Goal: Transaction & Acquisition: Purchase product/service

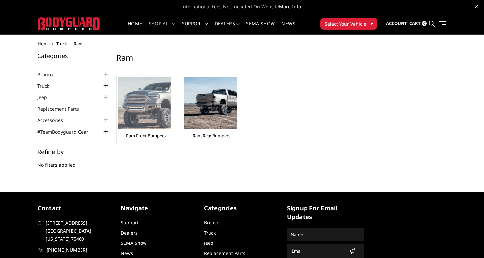
click at [146, 122] on img at bounding box center [144, 102] width 53 height 53
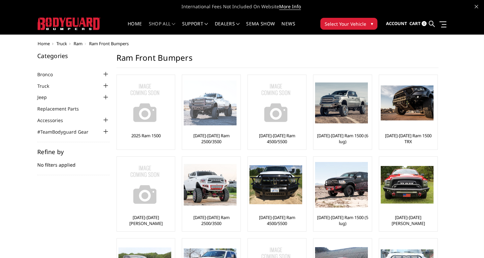
click at [215, 113] on img at bounding box center [210, 102] width 53 height 45
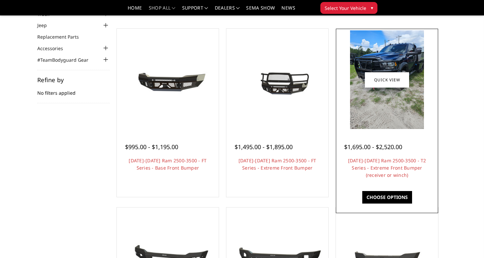
scroll to position [51, 0]
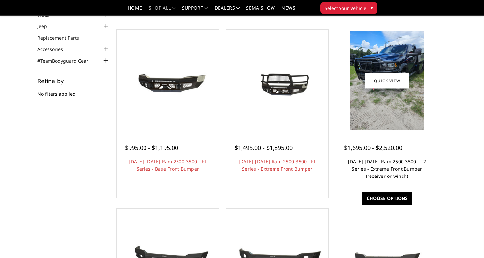
click at [383, 173] on link "[DATE]-[DATE] Ram 2500-3500 - T2 Series - Extreme Front Bumper (receiver or win…" at bounding box center [387, 168] width 78 height 21
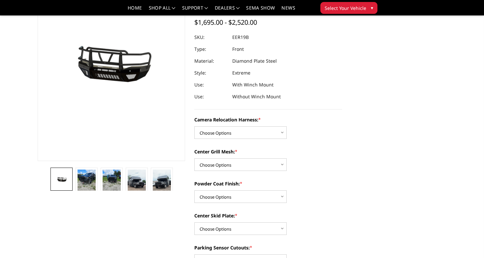
scroll to position [83, 0]
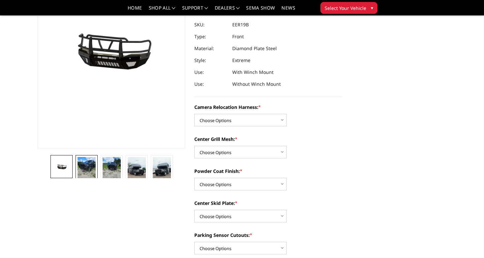
click at [85, 171] on img at bounding box center [86, 169] width 18 height 24
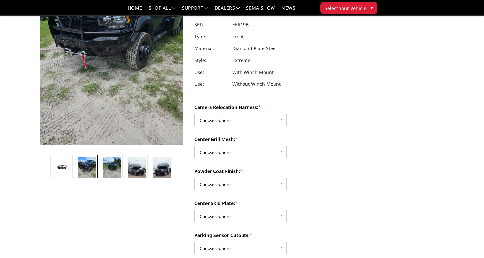
scroll to position [20, 0]
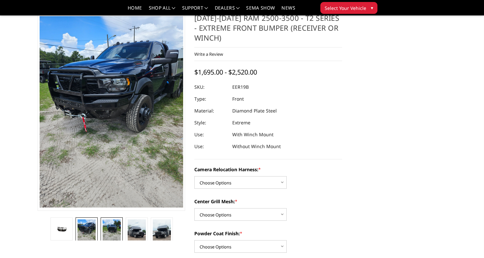
click at [110, 225] on img at bounding box center [112, 231] width 18 height 24
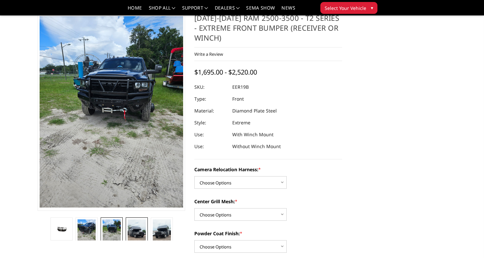
click at [127, 226] on link at bounding box center [137, 235] width 22 height 36
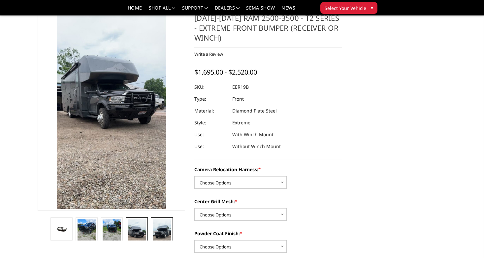
click at [156, 226] on img at bounding box center [162, 235] width 18 height 32
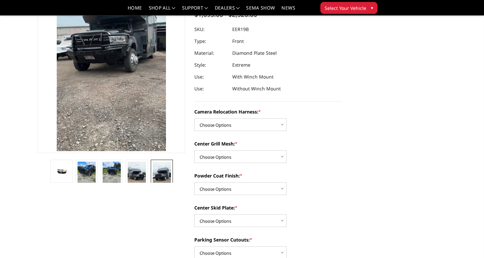
scroll to position [80, 0]
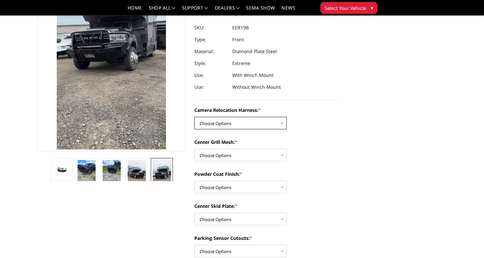
click at [281, 124] on select "Choose Options Without camera harness With camera harness" at bounding box center [240, 123] width 92 height 13
select select "3820"
click at [194, 117] on select "Choose Options Without camera harness With camera harness" at bounding box center [240, 123] width 92 height 13
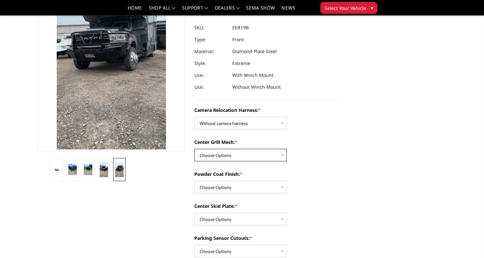
click at [262, 155] on select "Choose Options Without expanded metal With expanded metal" at bounding box center [240, 155] width 92 height 13
select select "3818"
click at [194, 149] on select "Choose Options Without expanded metal With expanded metal" at bounding box center [240, 155] width 92 height 13
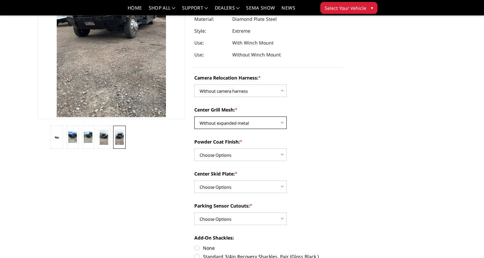
scroll to position [113, 0]
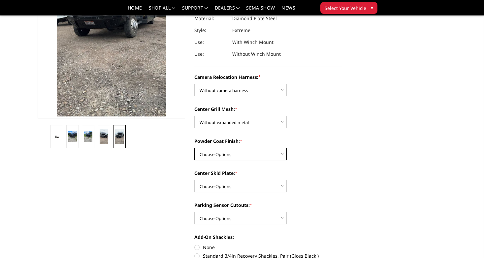
click at [228, 152] on select "Choose Options Textured Black Powder Coat Gloss Black Powder Coat Bare Metal" at bounding box center [240, 154] width 92 height 13
select select "3816"
click at [194, 148] on select "Choose Options Textured Black Powder Coat Gloss Black Powder Coat Bare Metal" at bounding box center [240, 154] width 92 height 13
click at [261, 186] on select "Choose Options Winch Mount Skid Plate Standard Skid Plate (included) 2" Receive…" at bounding box center [240, 186] width 92 height 13
click at [194, 180] on select "Choose Options Winch Mount Skid Plate Standard Skid Plate (included) 2" Receive…" at bounding box center [240, 186] width 92 height 13
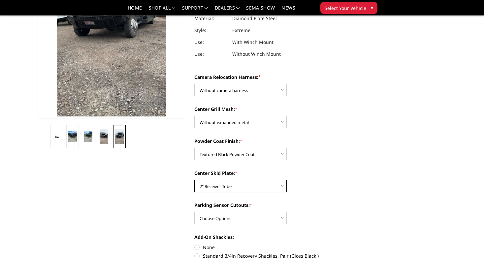
click at [281, 186] on select "Choose Options Winch Mount Skid Plate Standard Skid Plate (included) 2" Receive…" at bounding box center [240, 186] width 92 height 13
select select "3813"
click at [194, 180] on select "Choose Options Winch Mount Skid Plate Standard Skid Plate (included) 2" Receive…" at bounding box center [240, 186] width 92 height 13
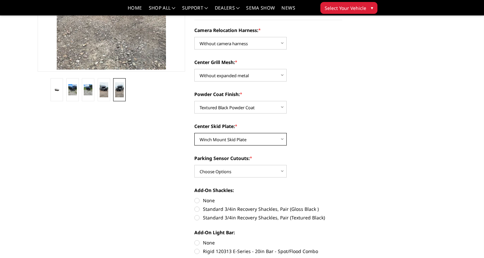
scroll to position [161, 0]
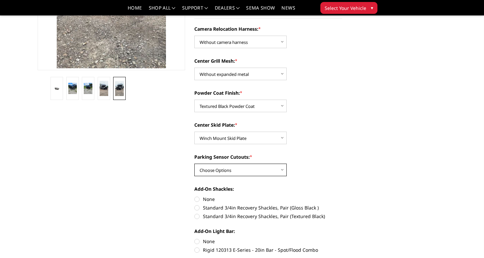
click at [254, 172] on select "Choose Options Yes - With Parking Sensor Cutouts" at bounding box center [240, 170] width 92 height 13
click at [194, 164] on select "Choose Options Yes - With Parking Sensor Cutouts" at bounding box center [240, 170] width 92 height 13
click at [254, 171] on select "Choose Options Yes - With Parking Sensor Cutouts" at bounding box center [240, 170] width 92 height 13
click at [194, 164] on select "Choose Options Yes - With Parking Sensor Cutouts" at bounding box center [240, 170] width 92 height 13
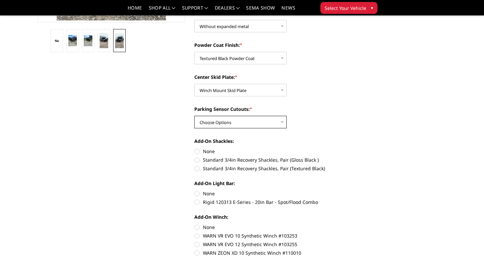
scroll to position [210, 0]
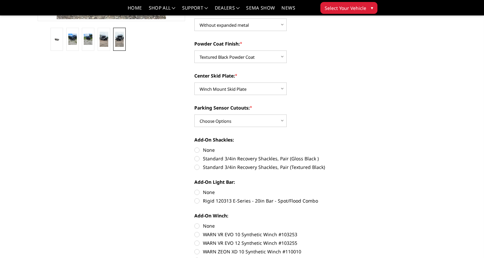
click at [197, 167] on label "Standard 3/4in Recovery Shackles, Pair (Textured Black)" at bounding box center [268, 167] width 148 height 7
click at [342, 155] on input "Standard 3/4in Recovery Shackles, Pair (Textured Black)" at bounding box center [342, 155] width 0 height 0
radio input "true"
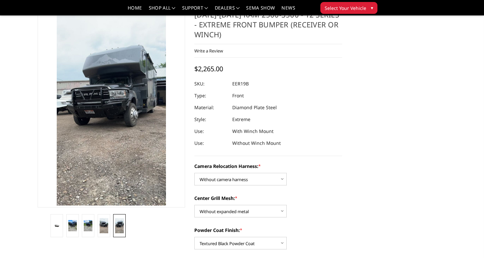
scroll to position [24, 0]
